Goal: Task Accomplishment & Management: Manage account settings

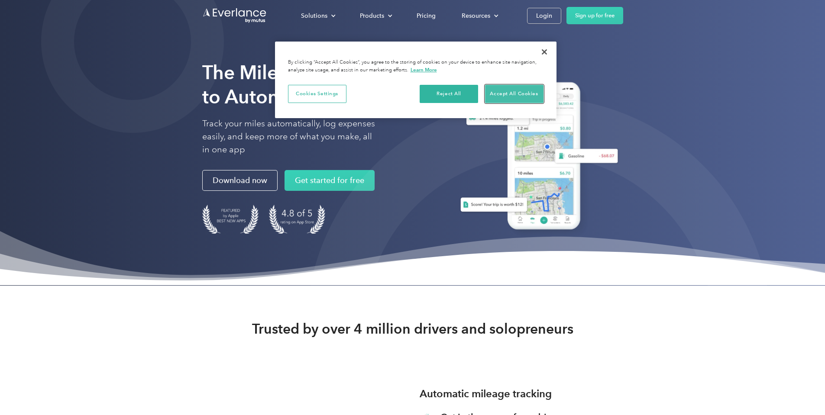
click at [512, 94] on button "Accept All Cookies" at bounding box center [514, 94] width 58 height 18
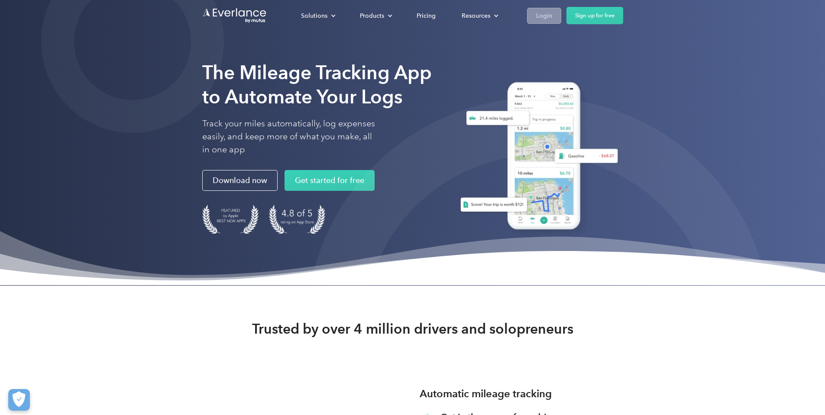
click at [561, 19] on link "Login" at bounding box center [544, 16] width 34 height 16
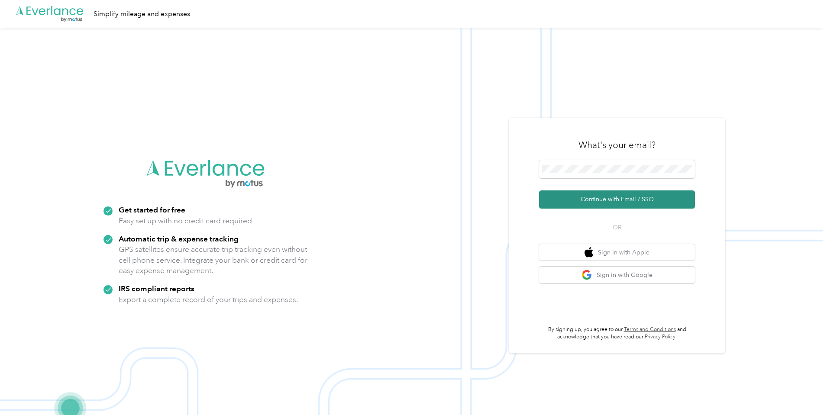
click at [598, 201] on button "Continue with Email / SSO" at bounding box center [617, 200] width 156 height 18
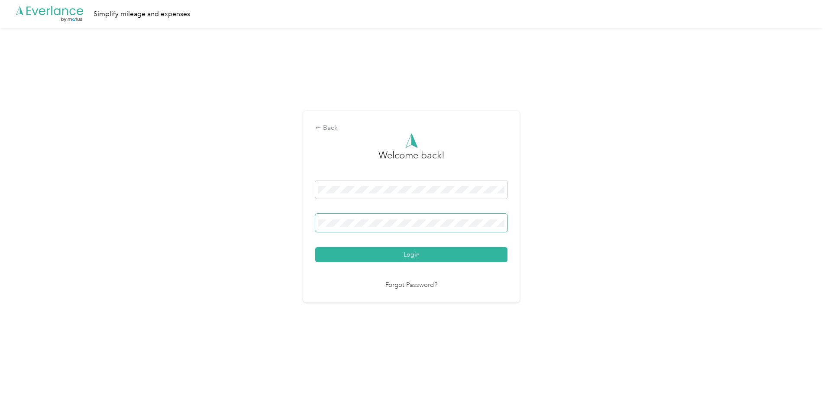
click at [315, 247] on button "Login" at bounding box center [411, 254] width 192 height 15
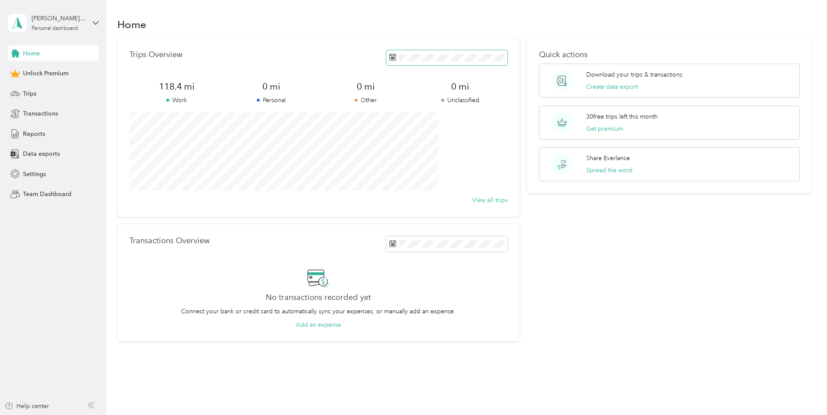
click at [470, 53] on span at bounding box center [446, 57] width 121 height 15
click at [387, 103] on icon at bounding box center [390, 107] width 9 height 9
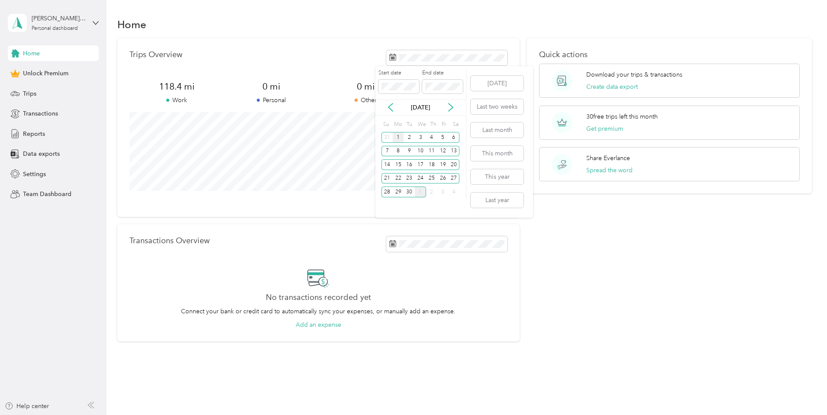
click at [400, 137] on div "1" at bounding box center [398, 137] width 11 height 11
click at [462, 85] on span at bounding box center [442, 87] width 41 height 14
click at [409, 191] on div "30" at bounding box center [409, 192] width 11 height 11
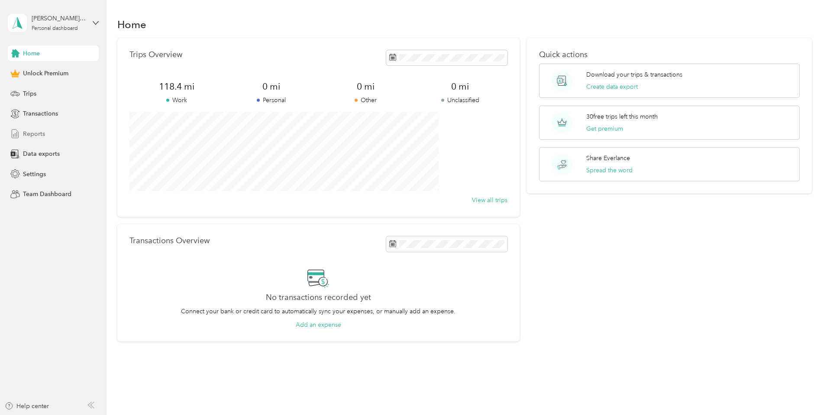
click at [42, 136] on span "Reports" at bounding box center [34, 133] width 22 height 9
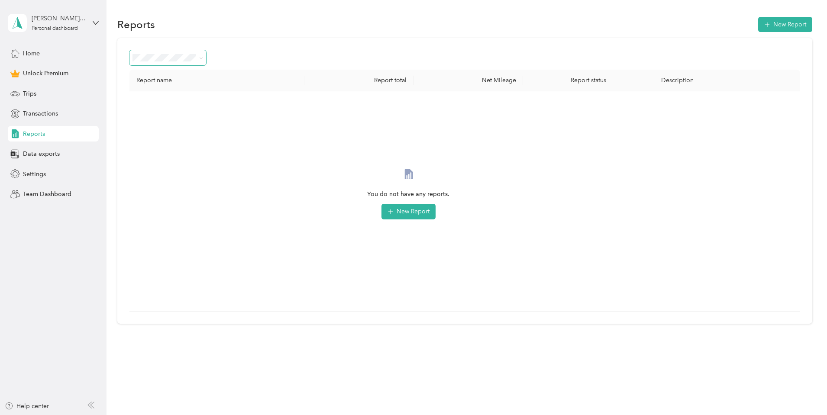
click at [206, 61] on span at bounding box center [167, 57] width 77 height 15
click at [203, 57] on icon at bounding box center [201, 58] width 4 height 4
click at [297, 48] on div "Report name Report total Net Mileage Report status Description You do not have …" at bounding box center [464, 181] width 695 height 286
click at [436, 217] on button "New Report" at bounding box center [408, 212] width 54 height 16
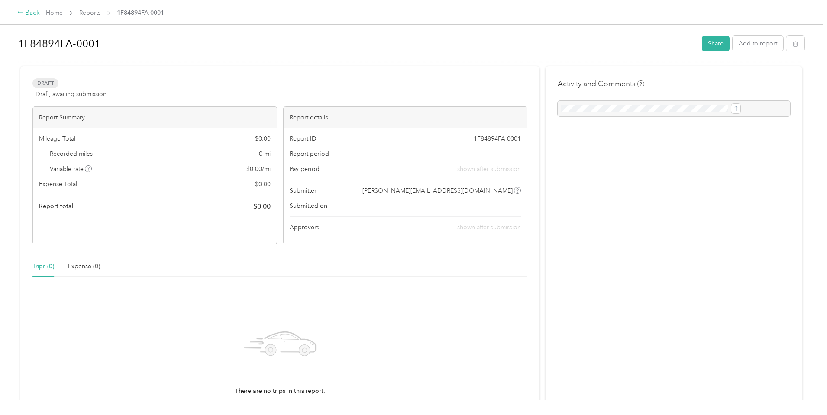
click at [40, 15] on div "Back" at bounding box center [28, 13] width 23 height 10
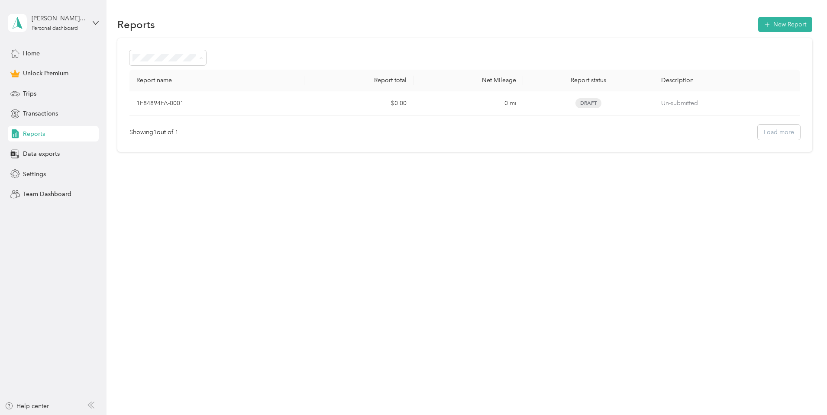
click at [295, 42] on div "Report name Report total Net Mileage Report status Description 1F84894FA-0001 $…" at bounding box center [464, 95] width 695 height 114
click at [758, 18] on button "New Report" at bounding box center [785, 24] width 54 height 15
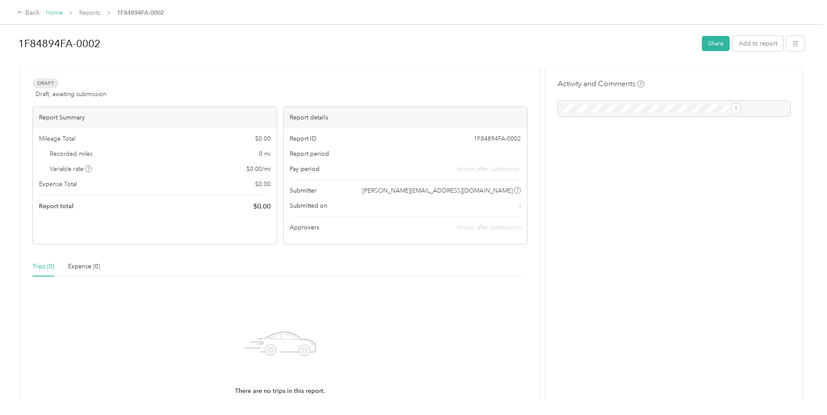
click at [63, 13] on link "Home" at bounding box center [54, 12] width 17 height 7
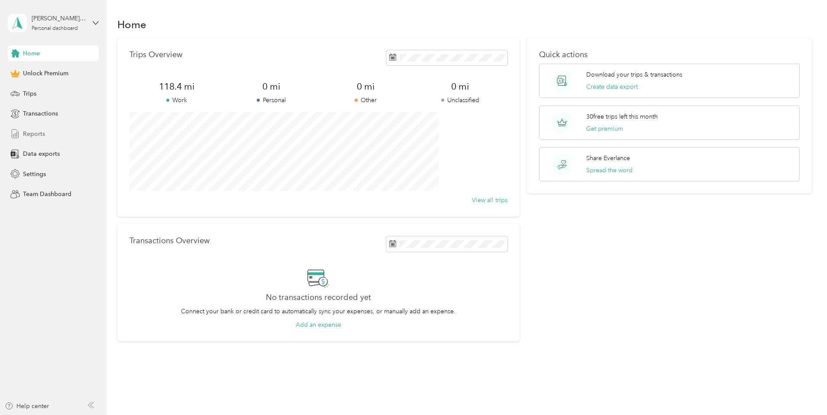
click at [43, 137] on span "Reports" at bounding box center [34, 133] width 22 height 9
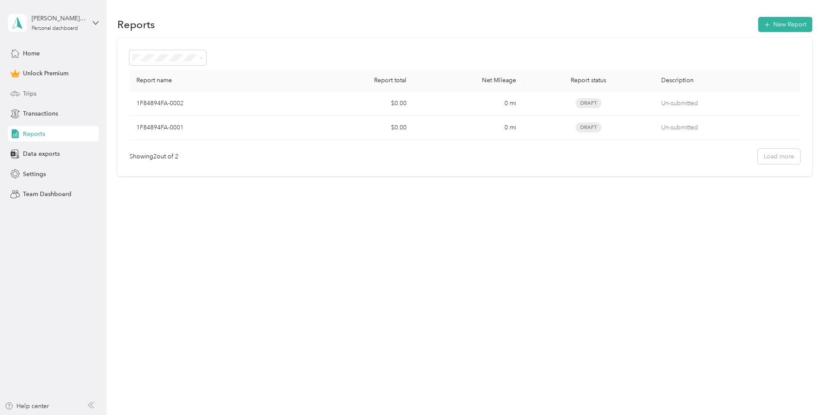
click at [43, 91] on div "Trips" at bounding box center [53, 94] width 91 height 16
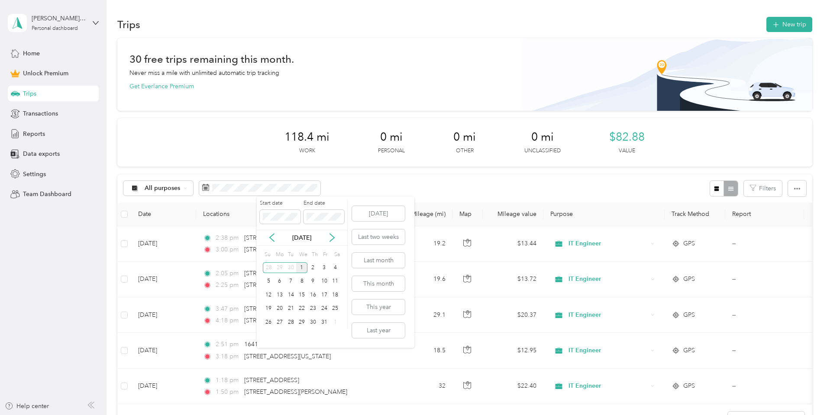
click at [265, 235] on div "[DATE]" at bounding box center [302, 237] width 90 height 9
click at [278, 239] on div "[DATE]" at bounding box center [302, 237] width 90 height 9
click at [272, 237] on icon at bounding box center [272, 237] width 9 height 9
click at [278, 268] on div "1" at bounding box center [279, 267] width 11 height 11
click at [287, 320] on div "30" at bounding box center [290, 322] width 11 height 11
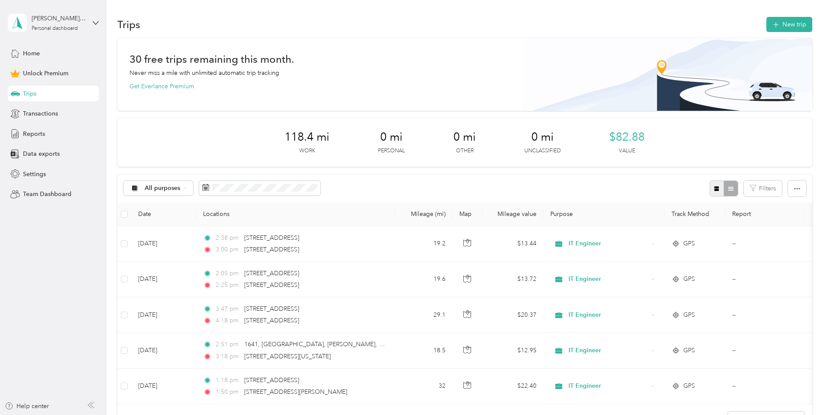
click at [714, 191] on icon "button" at bounding box center [716, 189] width 5 height 5
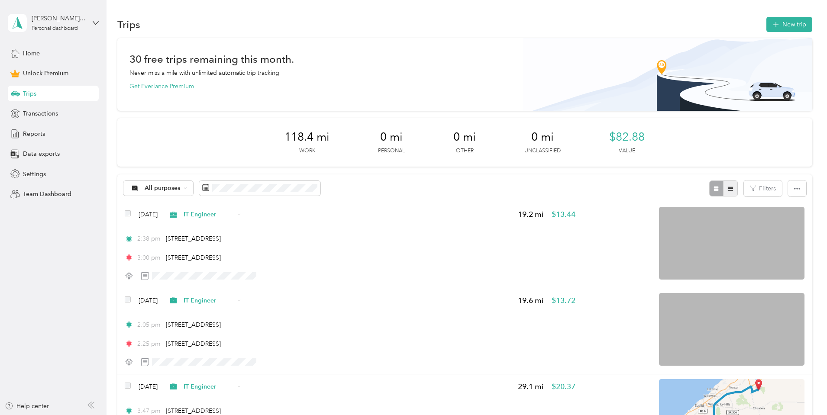
click at [723, 189] on button "button" at bounding box center [730, 189] width 15 height 16
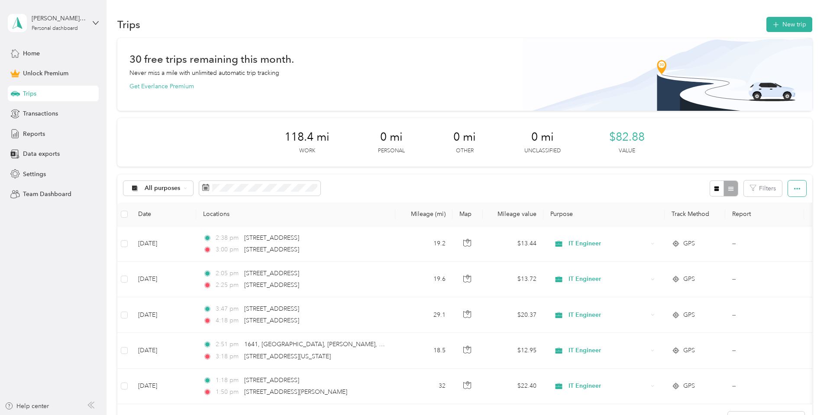
click at [794, 189] on icon "button" at bounding box center [797, 189] width 6 height 2
click at [614, 182] on div "All purposes Filters" at bounding box center [464, 188] width 695 height 28
click at [598, 174] on div "All purposes Filters" at bounding box center [464, 188] width 695 height 28
click at [194, 192] on div "All purposes" at bounding box center [158, 188] width 70 height 15
click at [163, 175] on div "30 free trips remaining this month. Never miss a mile with unlimited automatic …" at bounding box center [464, 251] width 695 height 427
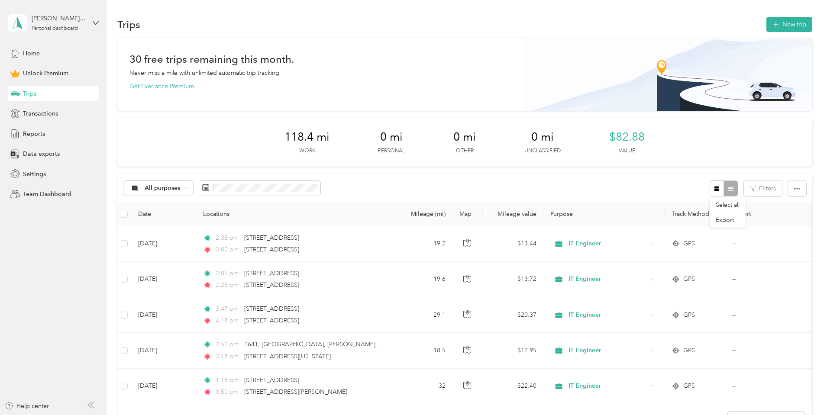
click at [161, 213] on div "30 free trips remaining this month. Never miss a mile with unlimited automatic …" at bounding box center [464, 251] width 695 height 427
click at [44, 56] on div "Home" at bounding box center [53, 53] width 91 height 16
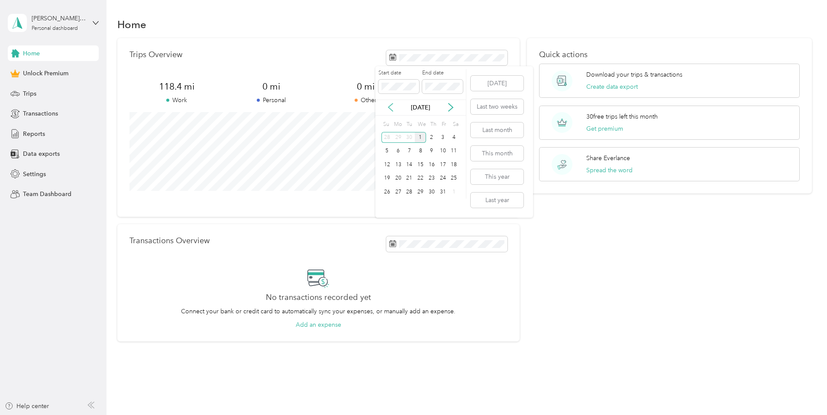
click at [393, 111] on icon at bounding box center [390, 107] width 9 height 9
click at [396, 138] on div "1" at bounding box center [398, 137] width 11 height 11
click at [408, 193] on div "30" at bounding box center [409, 192] width 11 height 11
click at [598, 89] on button "Create data export" at bounding box center [612, 86] width 52 height 9
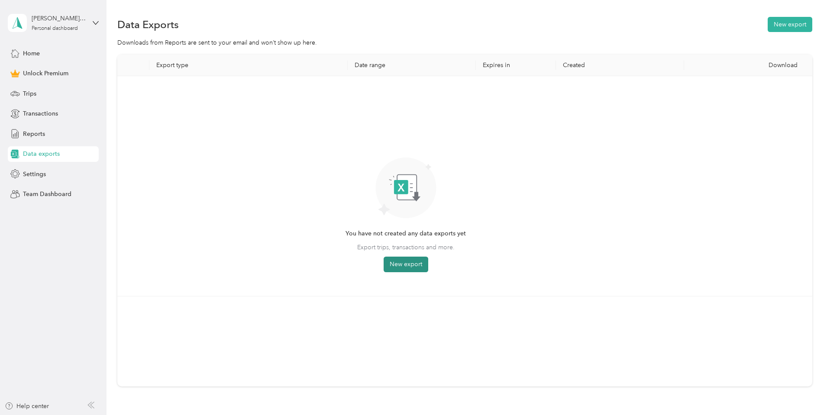
click at [428, 266] on button "New export" at bounding box center [406, 265] width 45 height 16
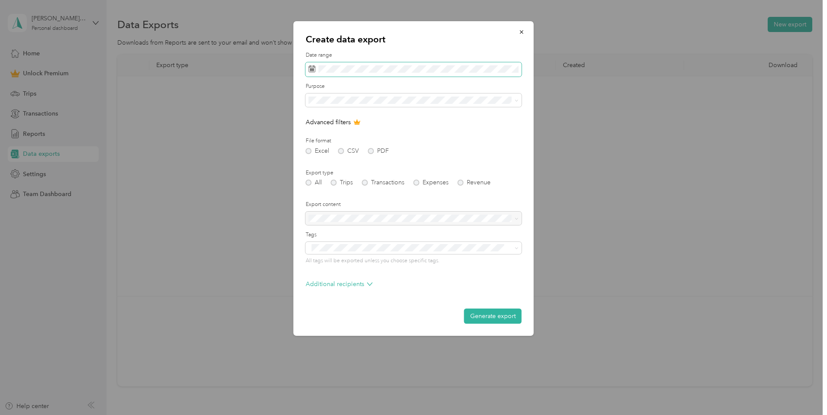
click at [397, 65] on span at bounding box center [414, 69] width 216 height 15
click at [326, 118] on div "[DATE]" at bounding box center [351, 118] width 90 height 9
click at [321, 120] on icon at bounding box center [321, 119] width 9 height 9
click at [333, 149] on div "1" at bounding box center [328, 149] width 11 height 11
click at [343, 200] on div "30" at bounding box center [339, 203] width 11 height 11
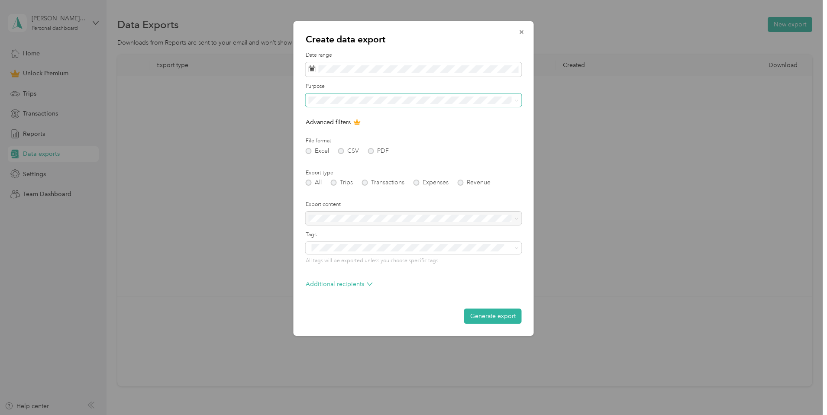
click at [391, 104] on span at bounding box center [414, 101] width 216 height 14
click at [517, 99] on icon at bounding box center [517, 101] width 4 height 4
click at [409, 82] on form "Date range Purpose Advanced filters File format Excel CSV PDF Export type All T…" at bounding box center [414, 188] width 216 height 272
click at [372, 153] on div "Excel CSV PDF" at bounding box center [414, 151] width 216 height 6
click at [304, 152] on div "Create data export Date range Purpose Advanced filters File format Excel CSV PD…" at bounding box center [414, 178] width 240 height 315
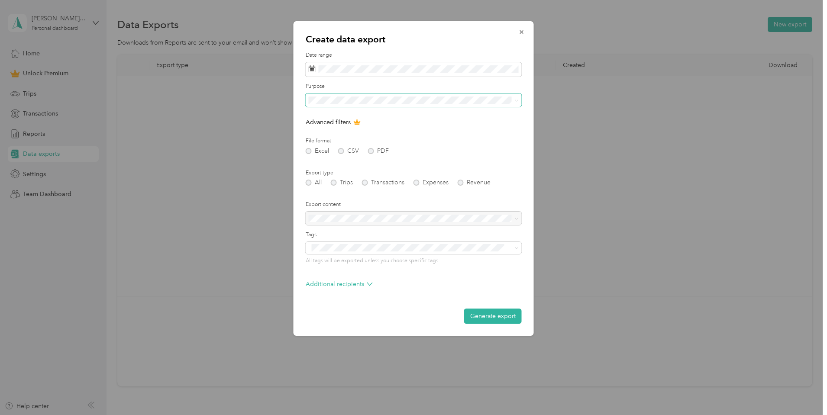
click at [339, 150] on div "Excel CSV PDF" at bounding box center [414, 151] width 216 height 6
click at [343, 151] on div "Excel CSV PDF" at bounding box center [414, 151] width 216 height 6
click at [313, 150] on div "Excel CSV PDF" at bounding box center [414, 151] width 216 height 6
click at [329, 121] on p "Advanced filters" at bounding box center [414, 122] width 216 height 9
click at [482, 312] on button "Generate export" at bounding box center [493, 316] width 58 height 15
